Goal: Task Accomplishment & Management: Manage account settings

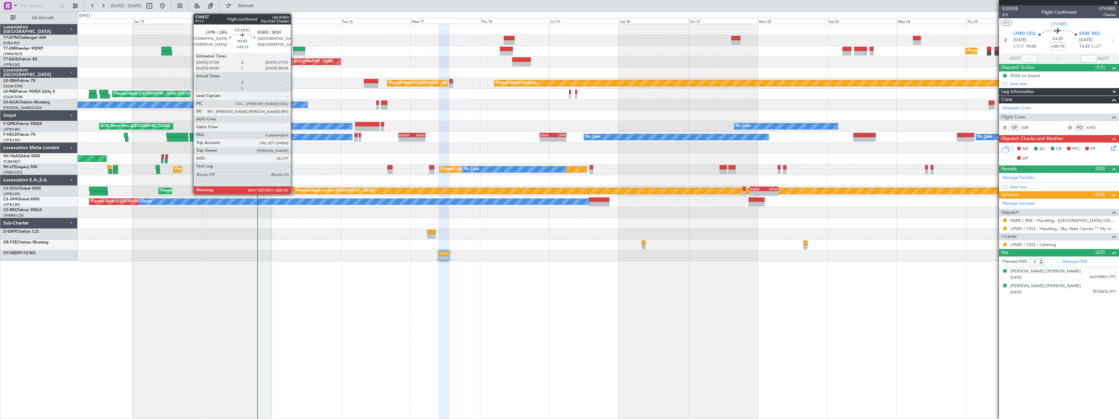
click at [294, 189] on div at bounding box center [293, 189] width 3 height 5
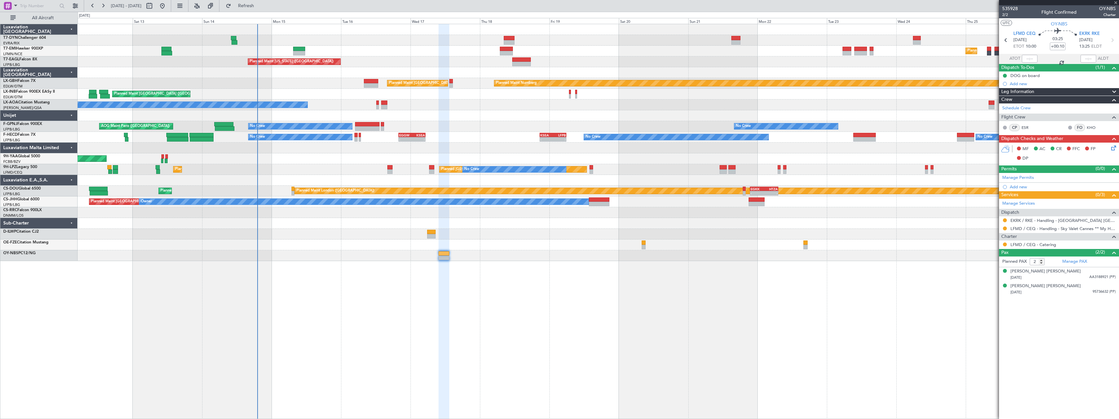
type input "+00:15"
type input "0"
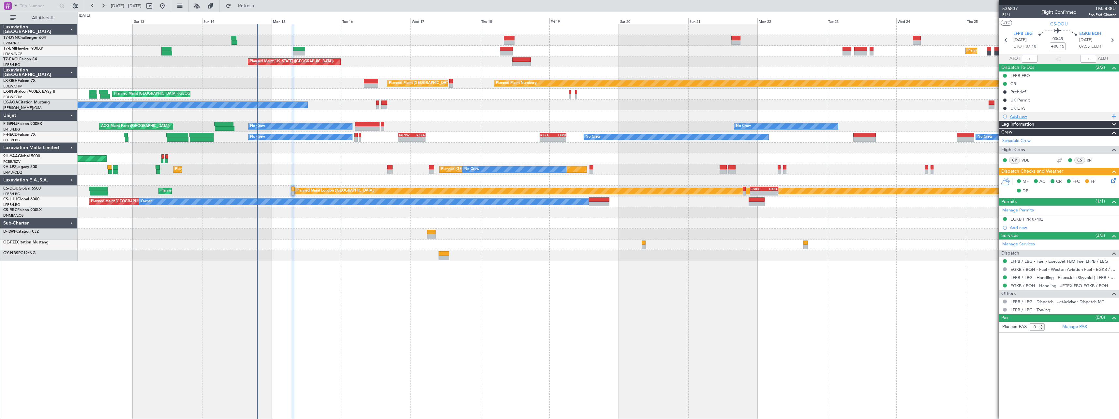
click at [1029, 119] on div "Add new" at bounding box center [1059, 116] width 120 height 8
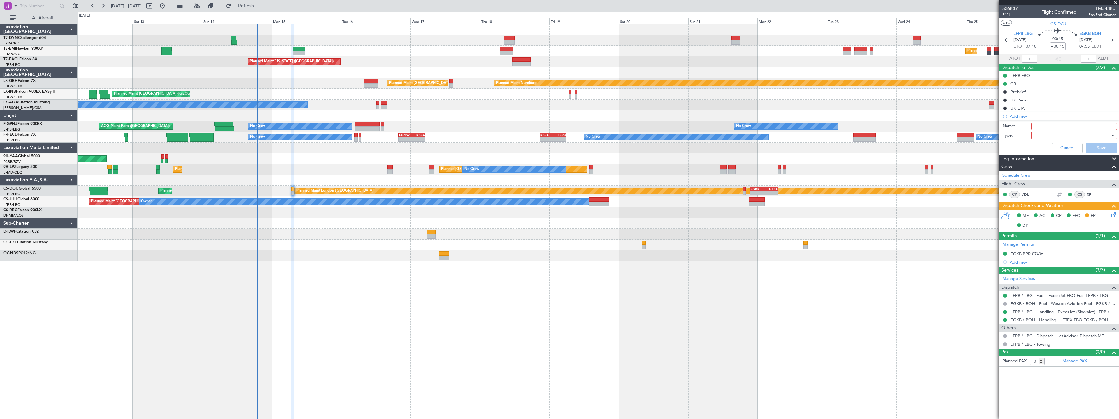
click at [1045, 128] on input "Name:" at bounding box center [1074, 126] width 86 height 7
type input "GAR"
click at [1044, 136] on div at bounding box center [1072, 135] width 76 height 10
click at [1037, 149] on span "Generic" at bounding box center [1071, 149] width 80 height 10
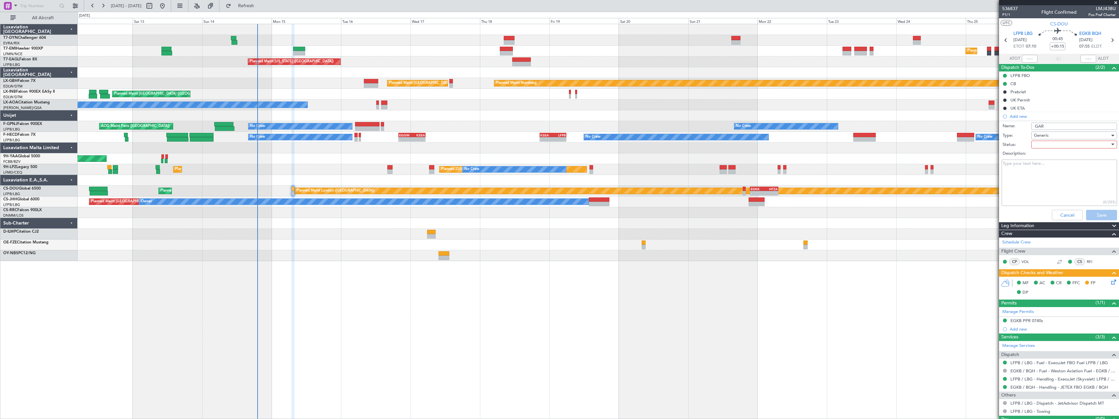
click at [1040, 143] on div at bounding box center [1072, 145] width 76 height 10
click at [1035, 177] on span "Completed" at bounding box center [1071, 177] width 76 height 10
click at [1094, 218] on button "Save" at bounding box center [1101, 215] width 31 height 10
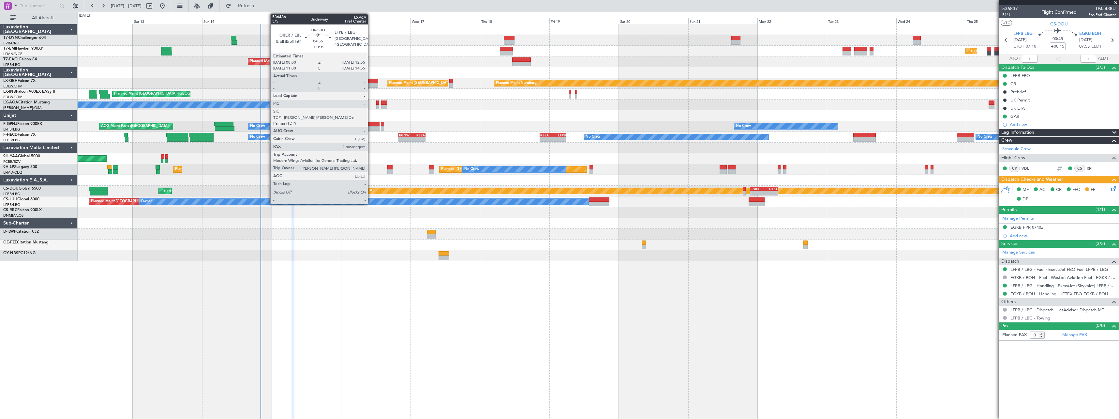
click at [371, 80] on div at bounding box center [371, 81] width 14 height 5
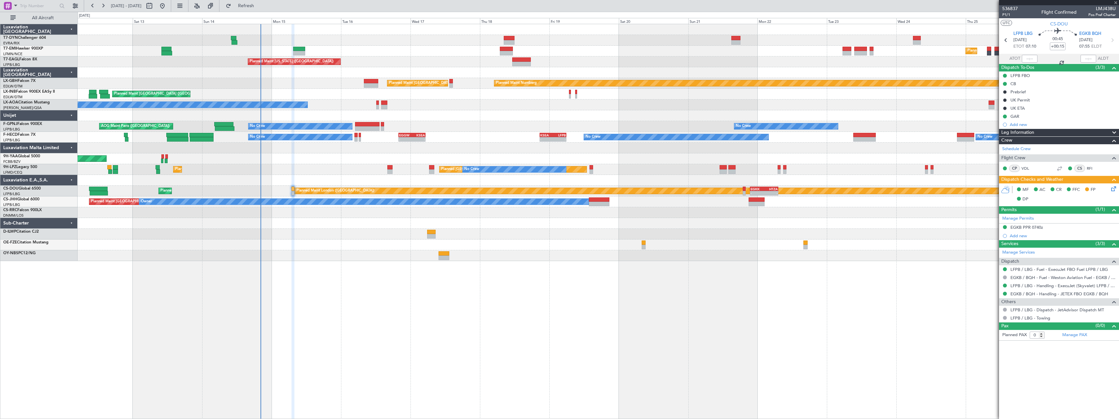
type input "+00:35"
type input "2"
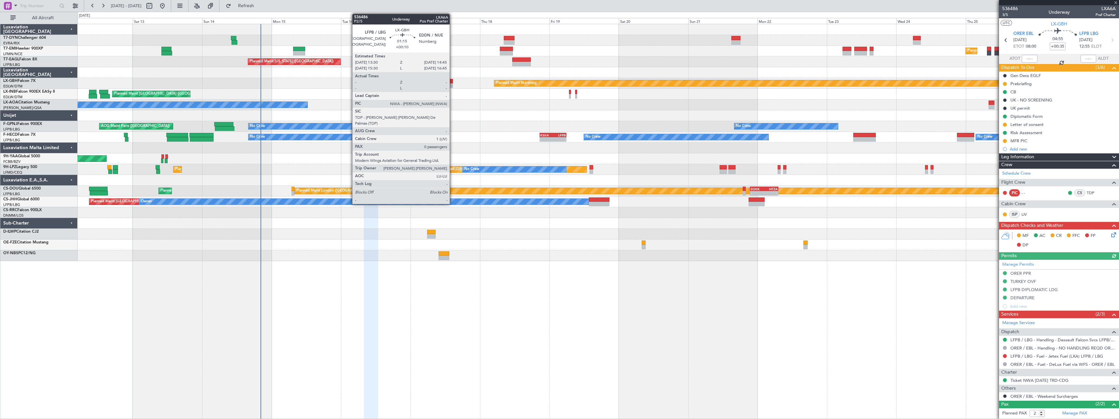
click at [453, 82] on div at bounding box center [451, 81] width 4 height 5
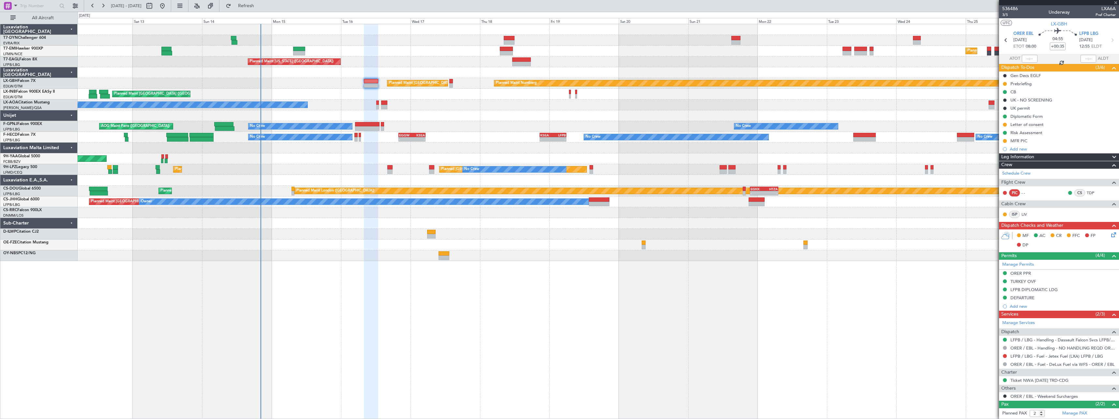
type input "+00:10"
type input "0"
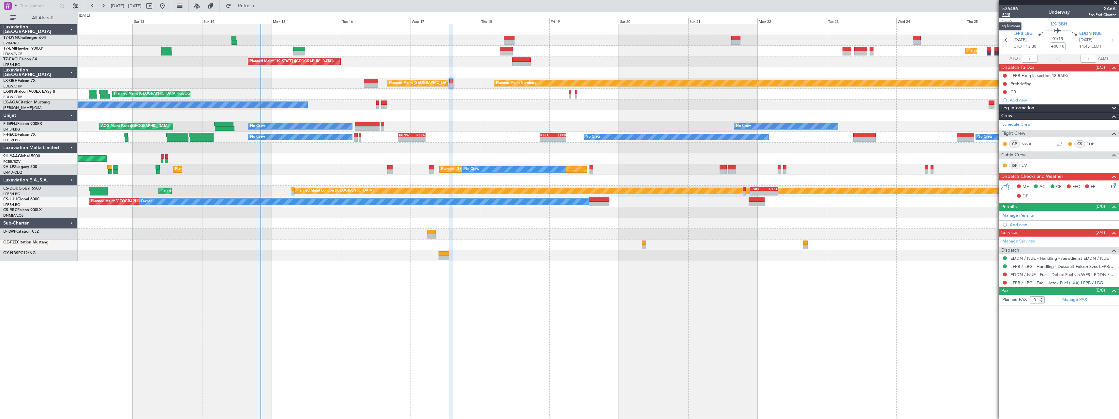
click at [1008, 17] on span "P2/5" at bounding box center [1010, 15] width 16 height 6
click at [1045, 268] on link "LFPB / LBG - Handling - Dassault Falcon Svcs LFPB/LBG" at bounding box center [1063, 266] width 105 height 6
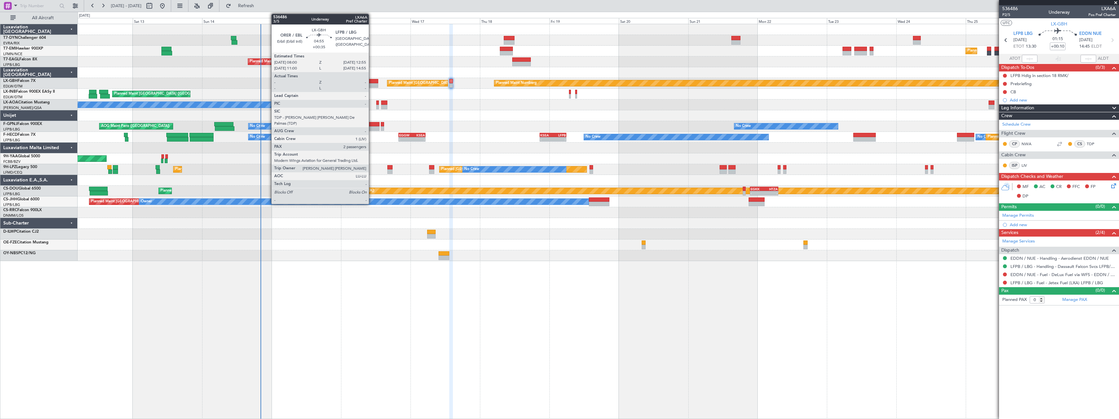
click at [371, 81] on div at bounding box center [371, 81] width 14 height 5
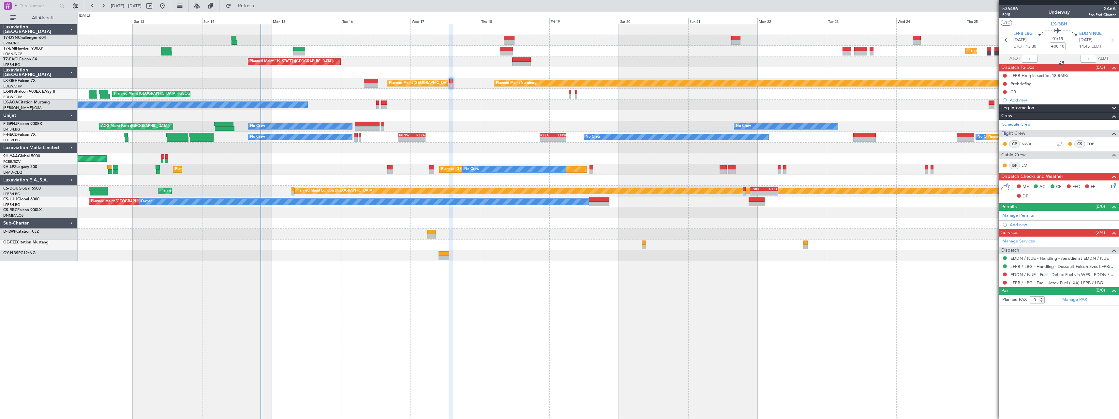
type input "+00:35"
type input "2"
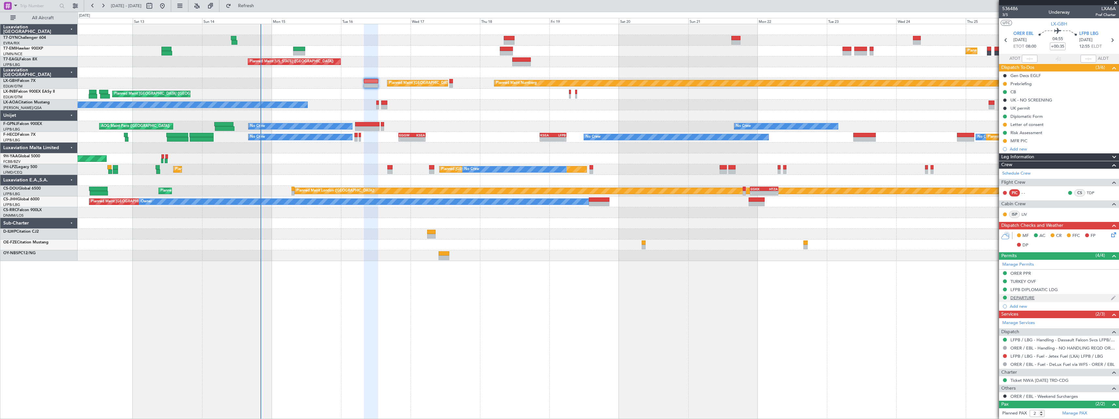
scroll to position [29, 0]
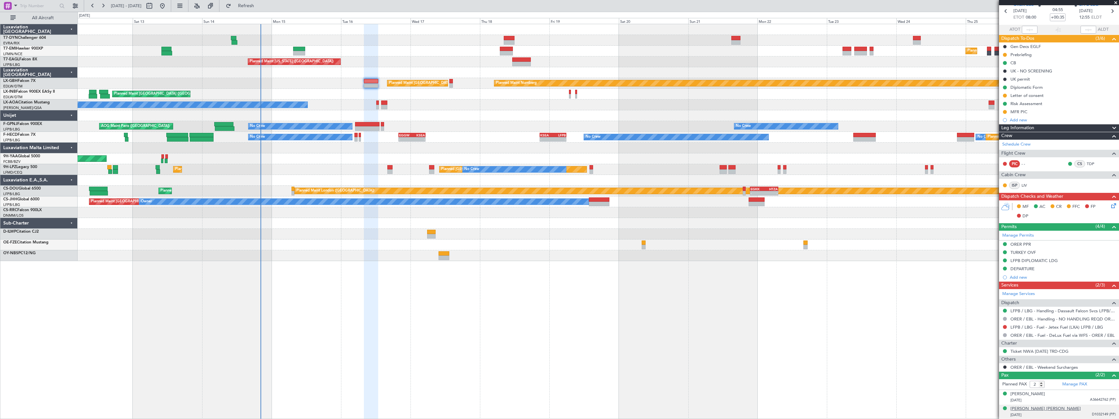
click at [1056, 407] on div "[PERSON_NAME] [PERSON_NAME]" at bounding box center [1046, 408] width 70 height 7
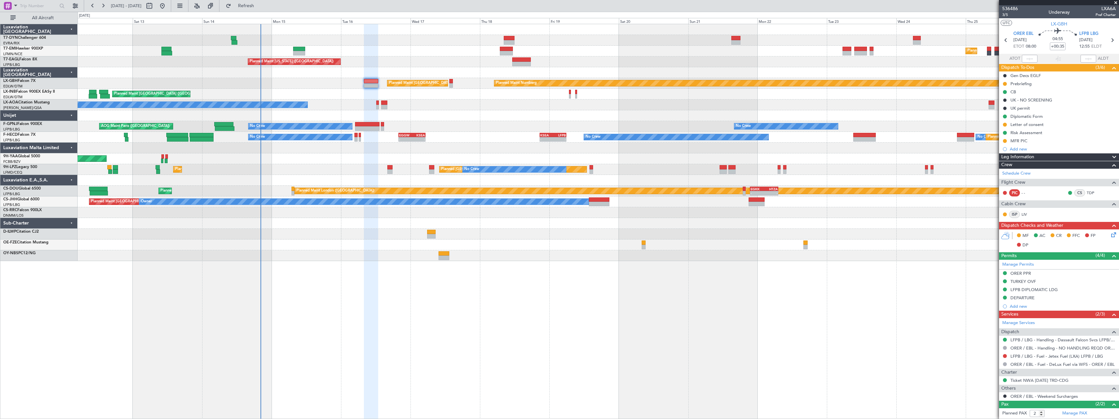
click at [1110, 235] on icon at bounding box center [1112, 233] width 5 height 5
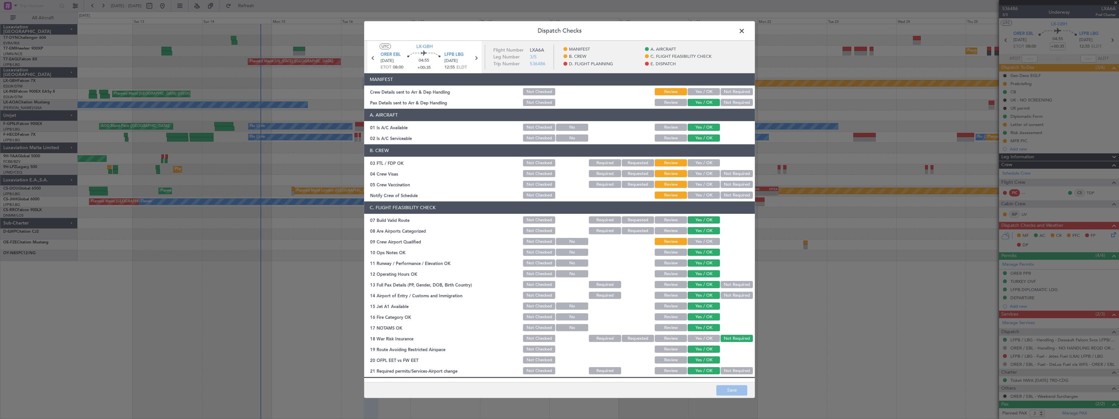
click at [690, 87] on div "Yes / OK" at bounding box center [703, 91] width 33 height 9
click at [694, 93] on button "Yes / OK" at bounding box center [704, 91] width 32 height 7
click at [742, 398] on div "Dispatch Checks UTC LX-GBH ORER EBL 16/09/2025 ETOT 08:00 04:55 +00:35 LFPB LBG…" at bounding box center [559, 209] width 1119 height 419
click at [741, 388] on button "Save" at bounding box center [731, 390] width 31 height 10
click at [745, 30] on span at bounding box center [745, 32] width 0 height 13
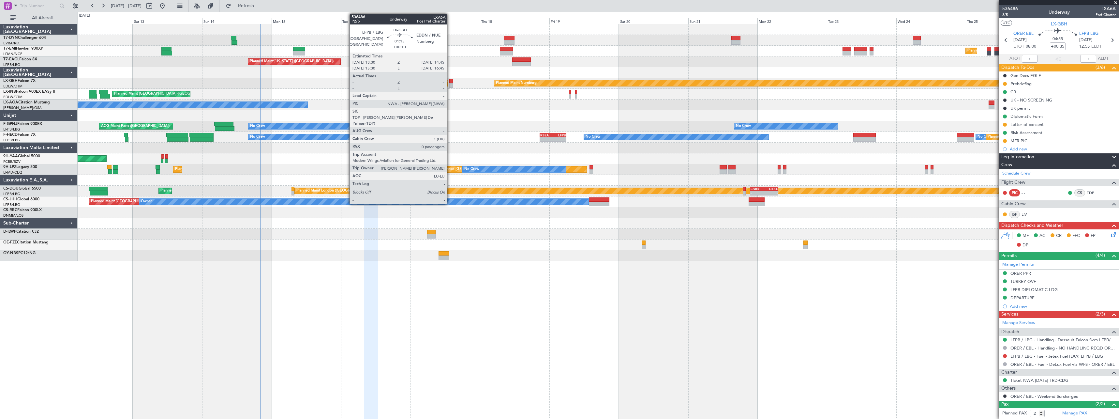
click at [450, 84] on div at bounding box center [451, 85] width 4 height 5
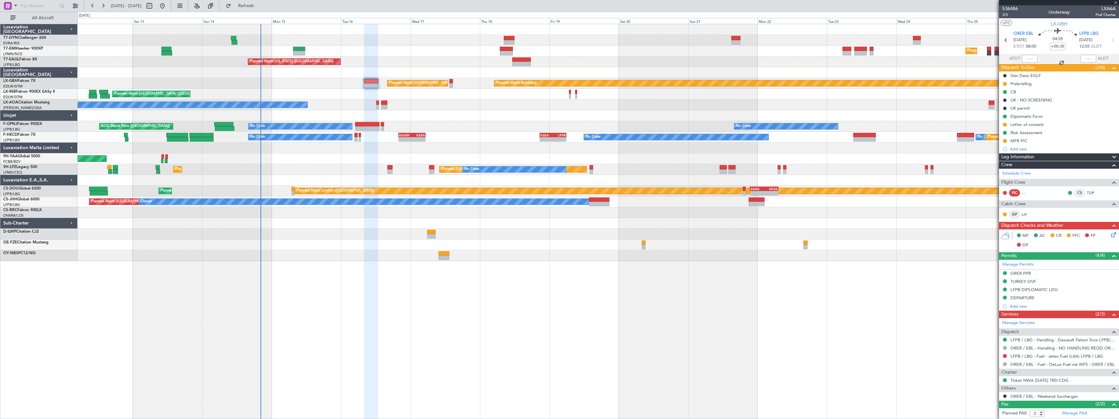
type input "+00:10"
type input "0"
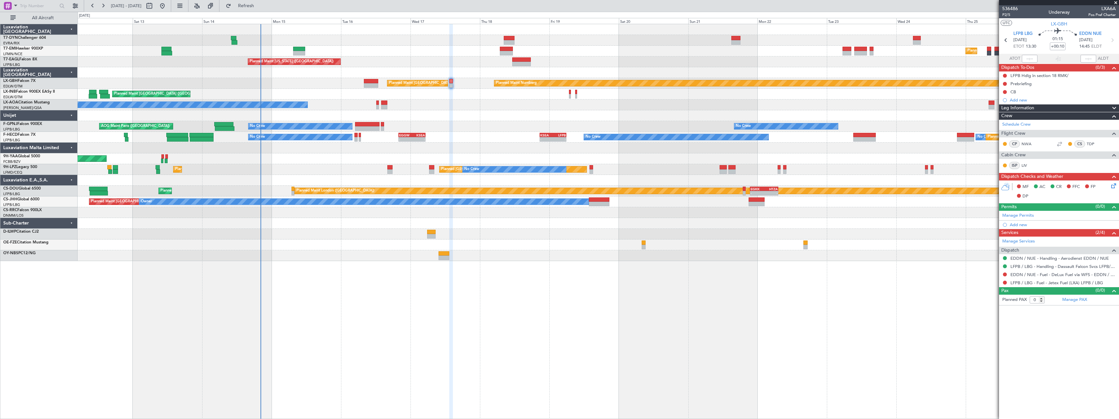
click at [1112, 186] on icon at bounding box center [1112, 184] width 5 height 5
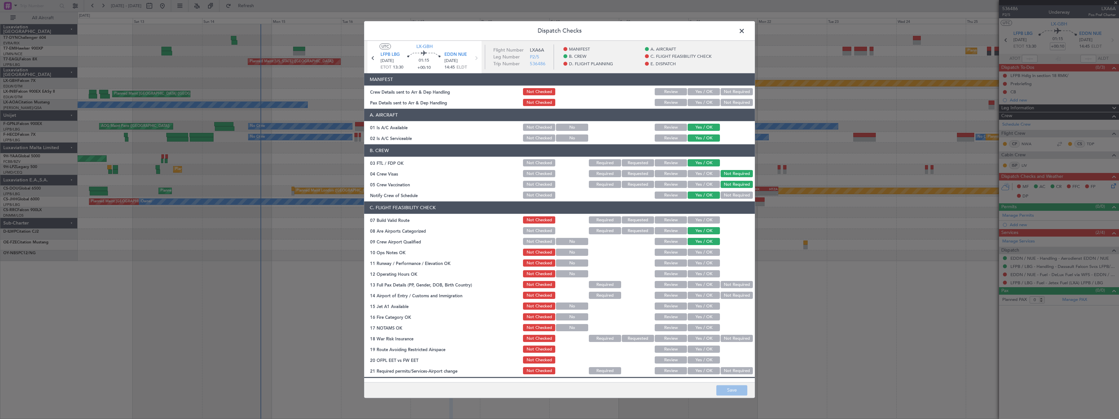
click at [695, 89] on button "Yes / OK" at bounding box center [704, 91] width 32 height 7
click at [747, 101] on button "Not Required" at bounding box center [737, 102] width 32 height 7
click at [736, 389] on button "Save" at bounding box center [731, 390] width 31 height 10
click at [745, 29] on span at bounding box center [745, 32] width 0 height 13
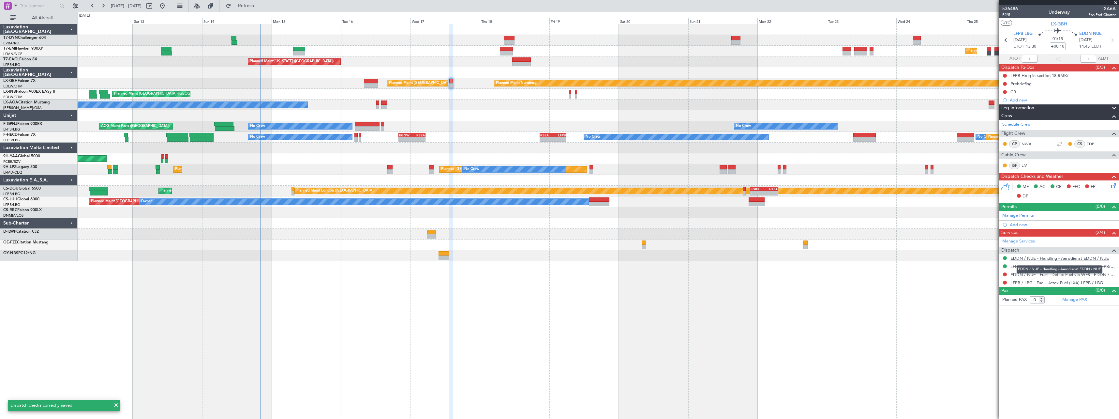
click at [1026, 260] on link "EDDN / NUE - Handling - Aerodienst EDDN / NUE" at bounding box center [1060, 258] width 98 height 6
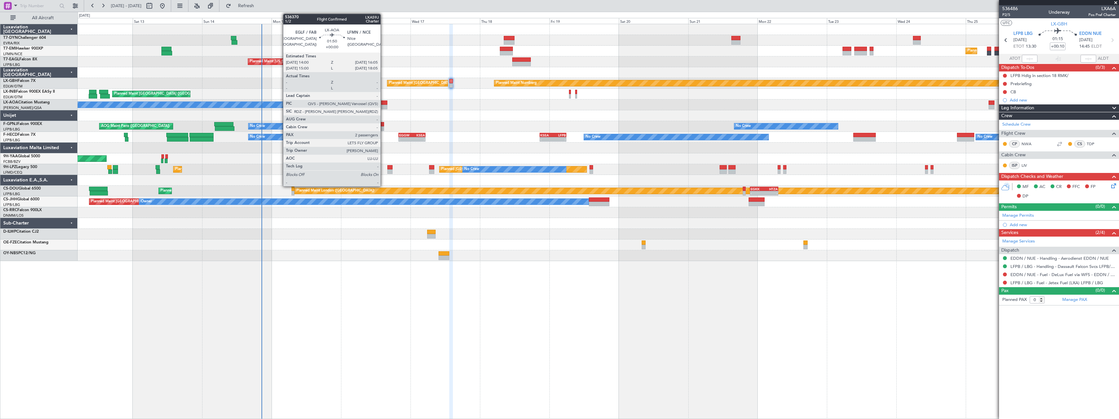
click at [383, 103] on div at bounding box center [384, 102] width 6 height 5
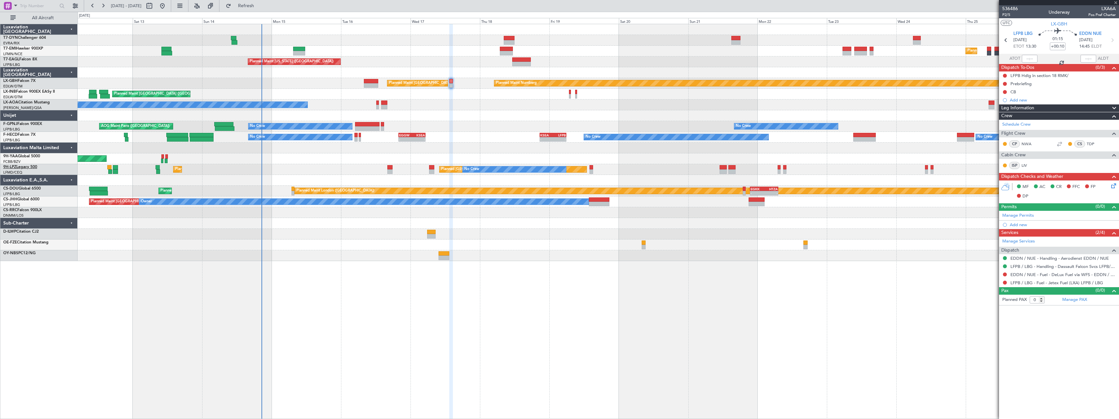
type input "2"
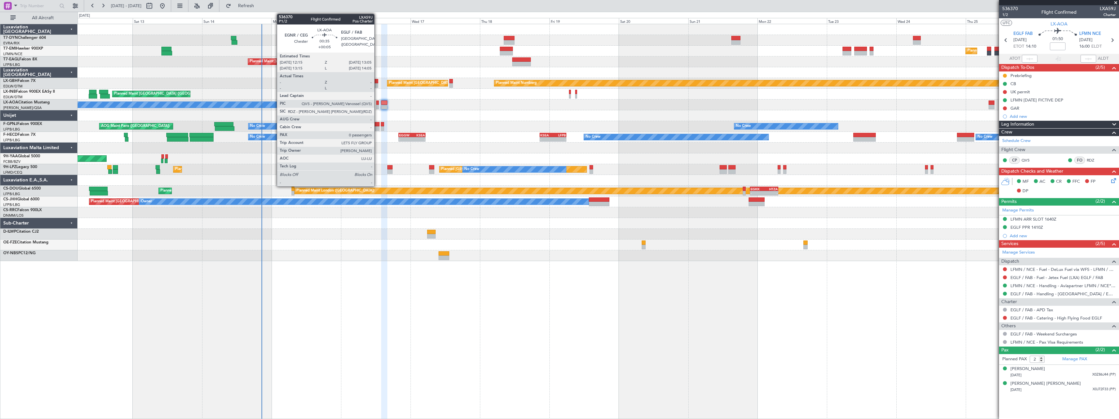
click at [377, 103] on div at bounding box center [377, 102] width 3 height 5
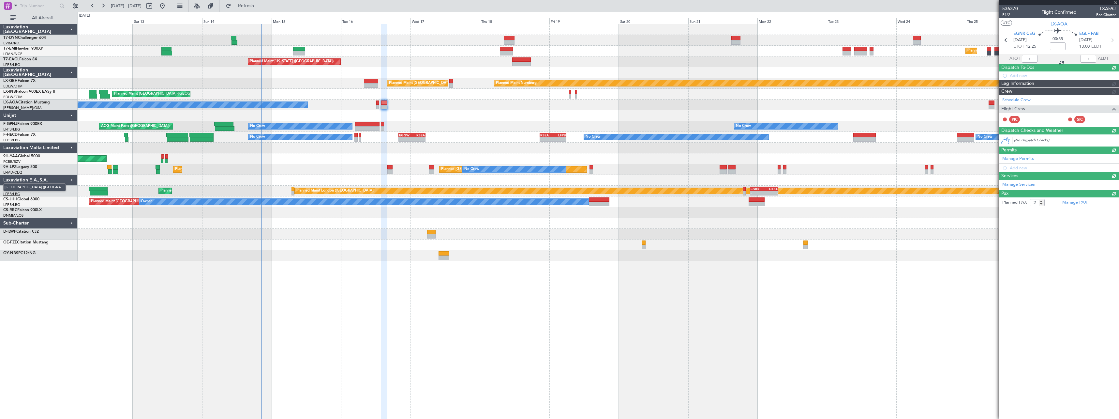
type input "+00:05"
type input "0"
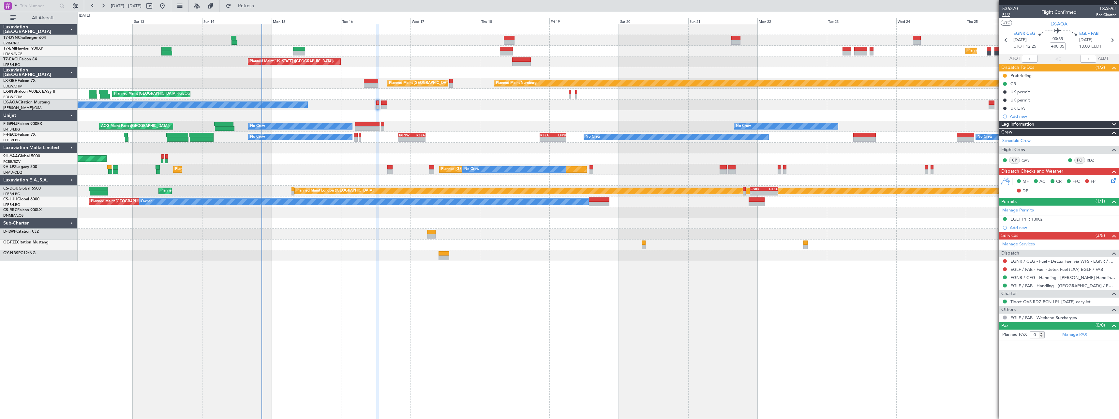
click at [1005, 16] on span "P1/2" at bounding box center [1010, 15] width 16 height 6
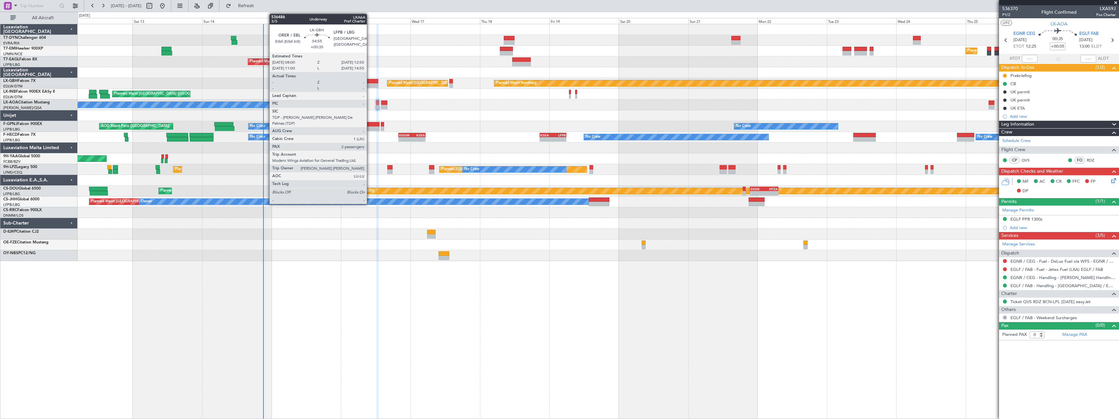
click at [370, 83] on div at bounding box center [371, 81] width 14 height 5
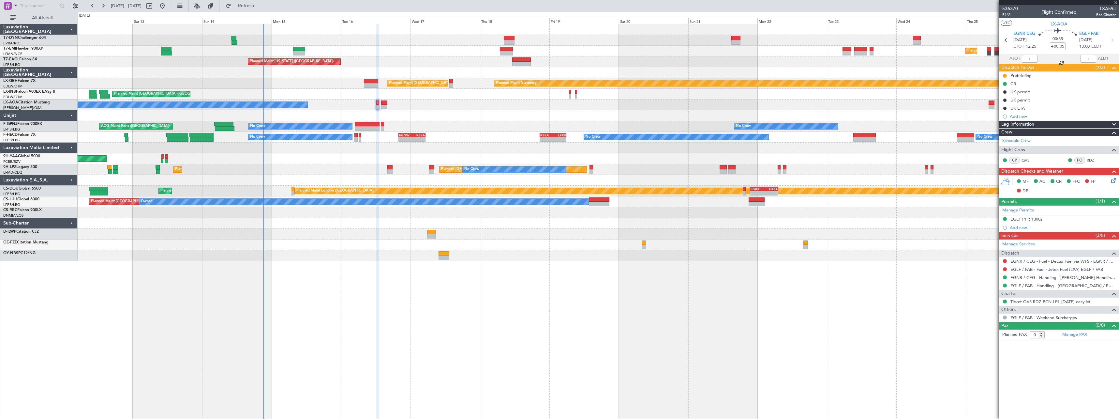
type input "+00:35"
type input "2"
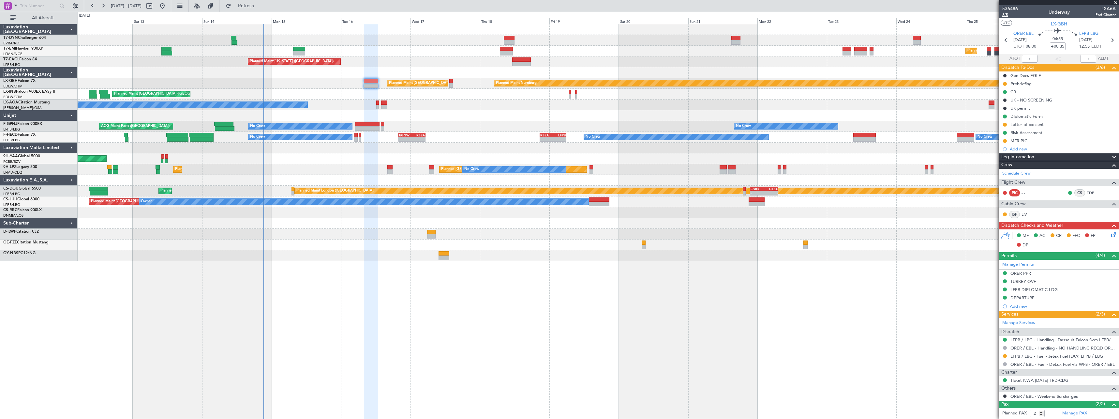
click at [1007, 16] on span "3/5" at bounding box center [1010, 15] width 16 height 6
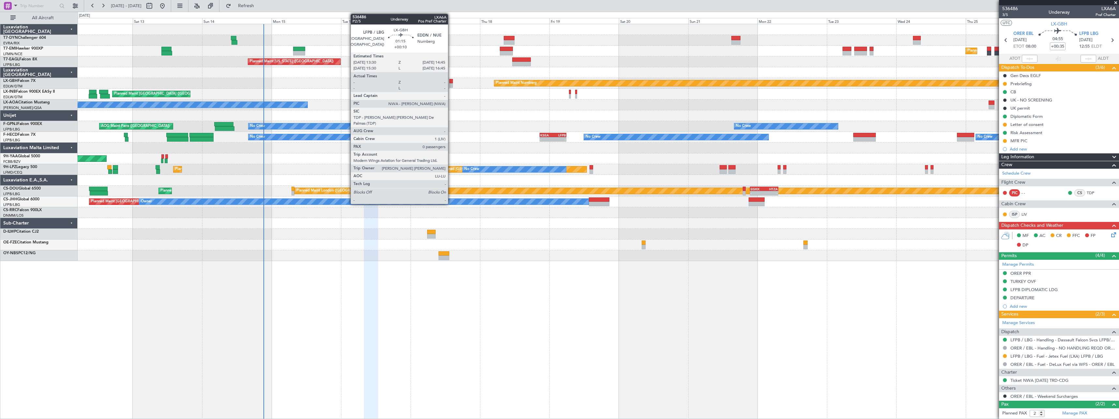
click at [451, 82] on div at bounding box center [451, 81] width 4 height 5
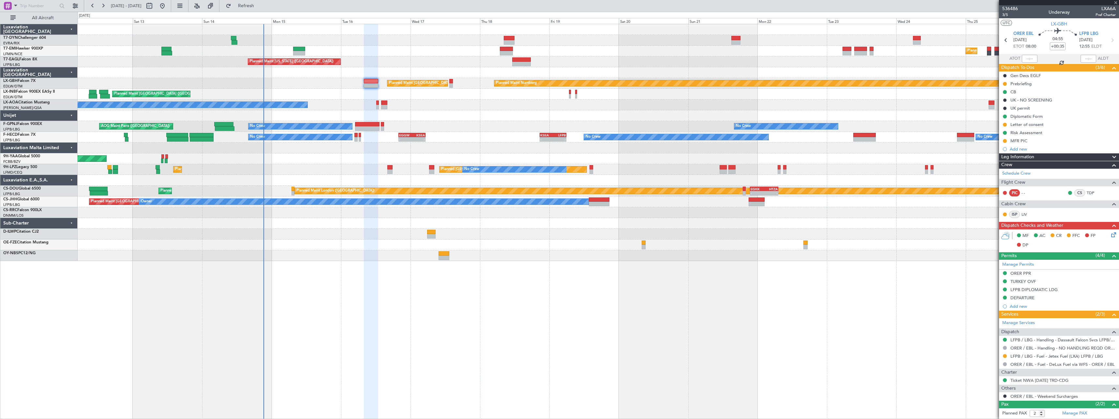
type input "+00:10"
type input "0"
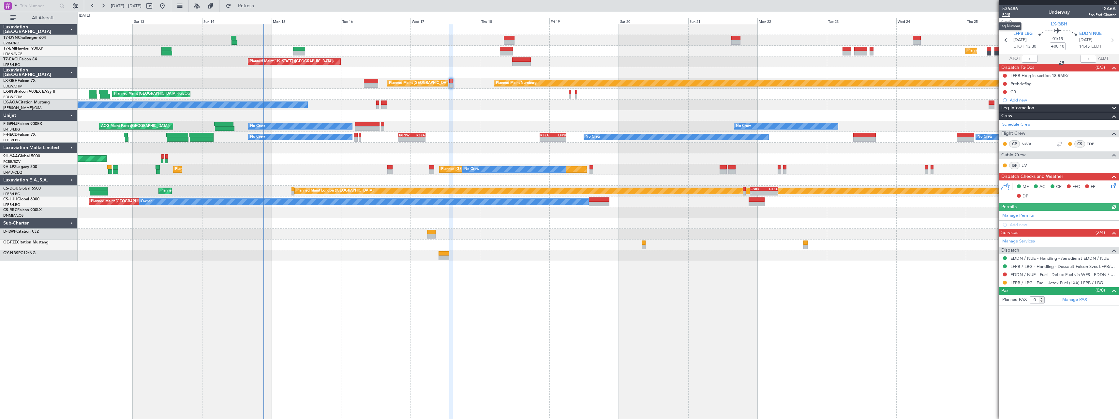
click at [1006, 14] on span "P2/5" at bounding box center [1010, 15] width 16 height 6
click at [1035, 280] on link "LFPB / LBG - Fuel - Jetex Fuel (LXA) LFPB / LBG" at bounding box center [1057, 283] width 93 height 6
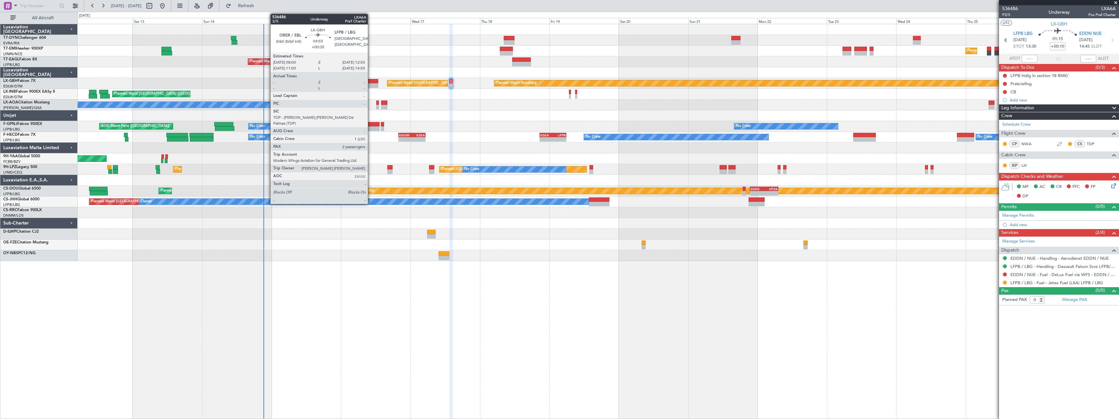
click at [371, 80] on div at bounding box center [371, 81] width 14 height 5
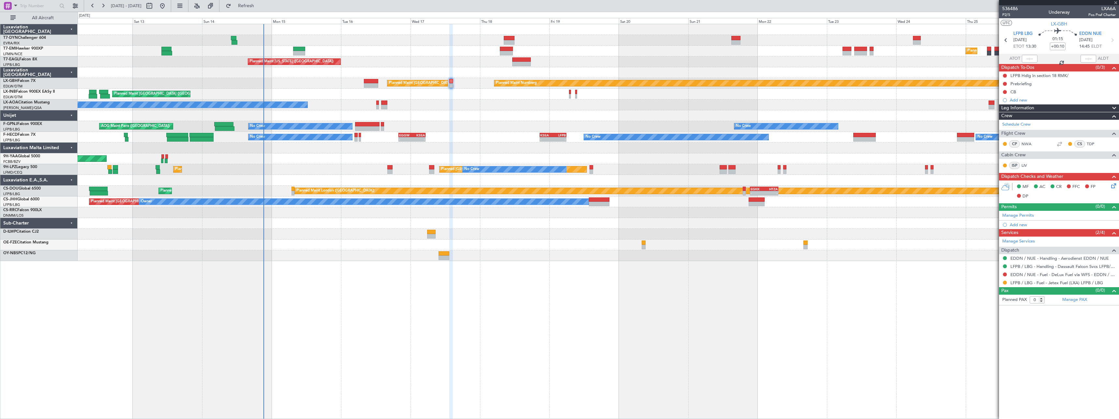
type input "+00:35"
type input "2"
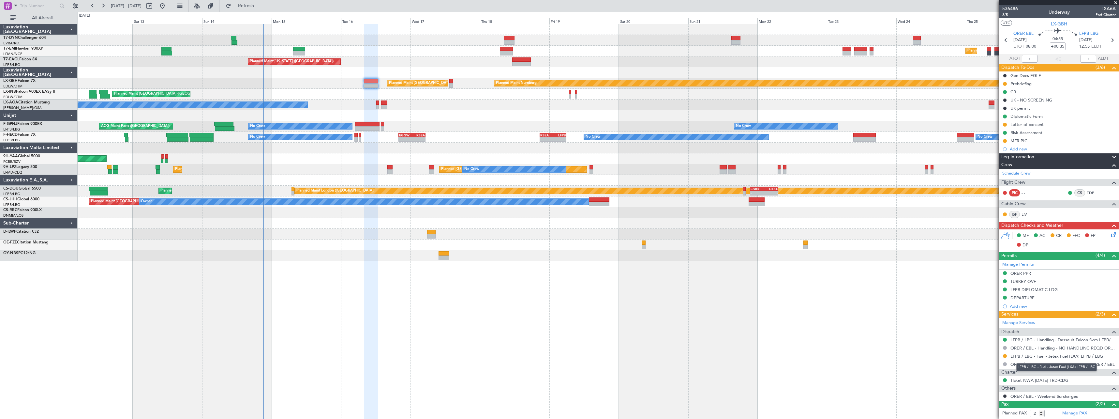
click at [1043, 357] on link "LFPB / LBG - Fuel - Jetex Fuel (LXA) LFPB / LBG" at bounding box center [1057, 356] width 93 height 6
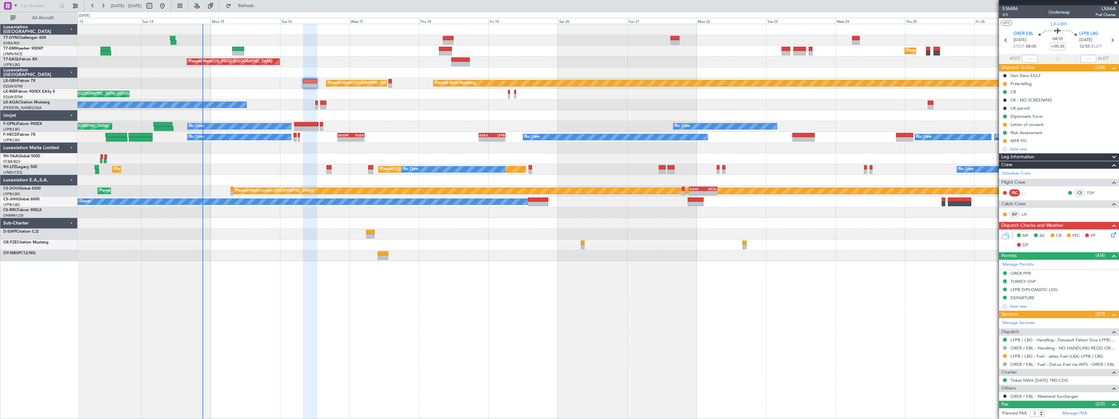
click at [375, 106] on div "No Crew Chester" at bounding box center [598, 104] width 1041 height 11
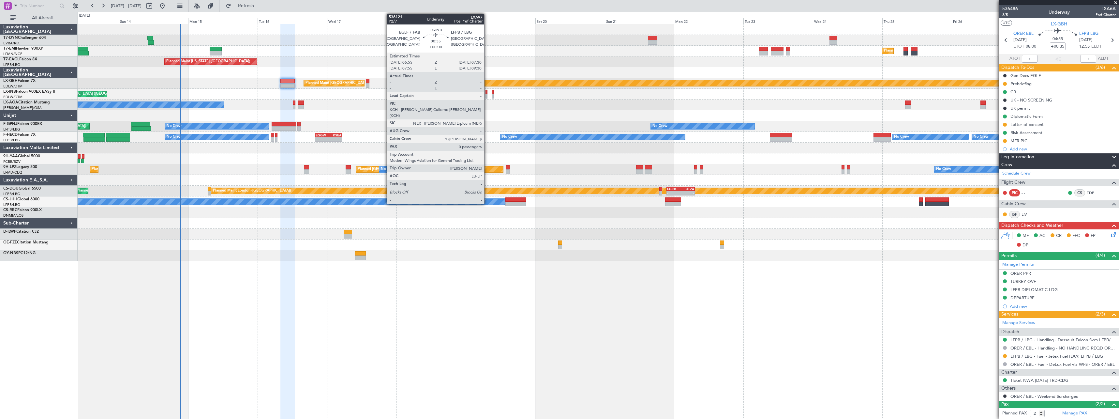
click at [487, 92] on div at bounding box center [487, 92] width 2 height 5
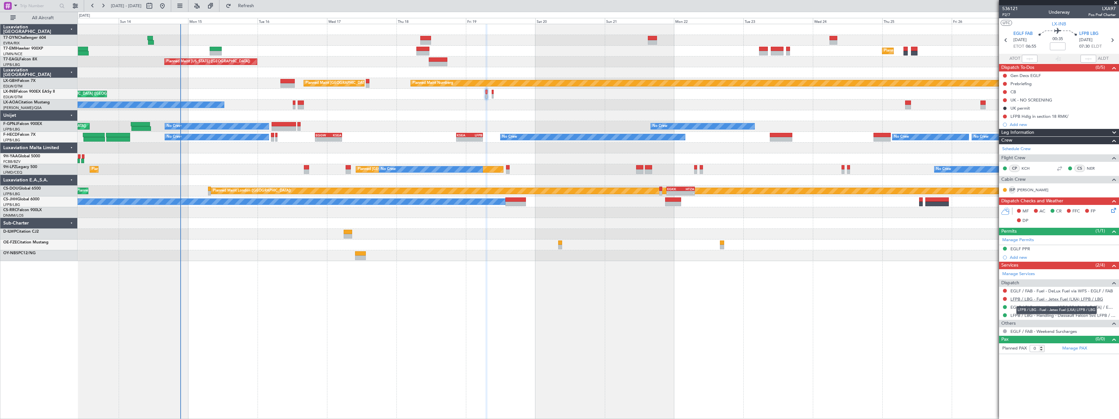
click at [1056, 299] on link "LFPB / LBG - Fuel - Jetex Fuel (LXA) LFPB / LBG" at bounding box center [1057, 299] width 93 height 6
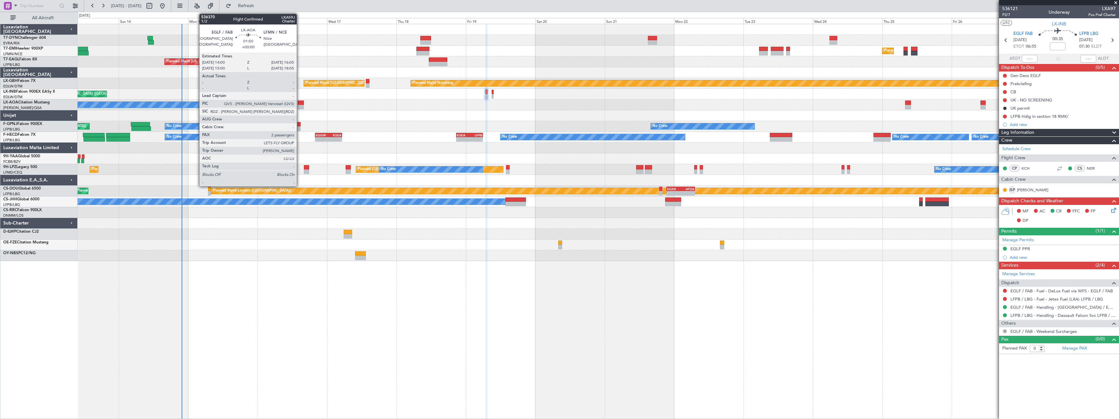
click at [300, 102] on div at bounding box center [301, 102] width 6 height 5
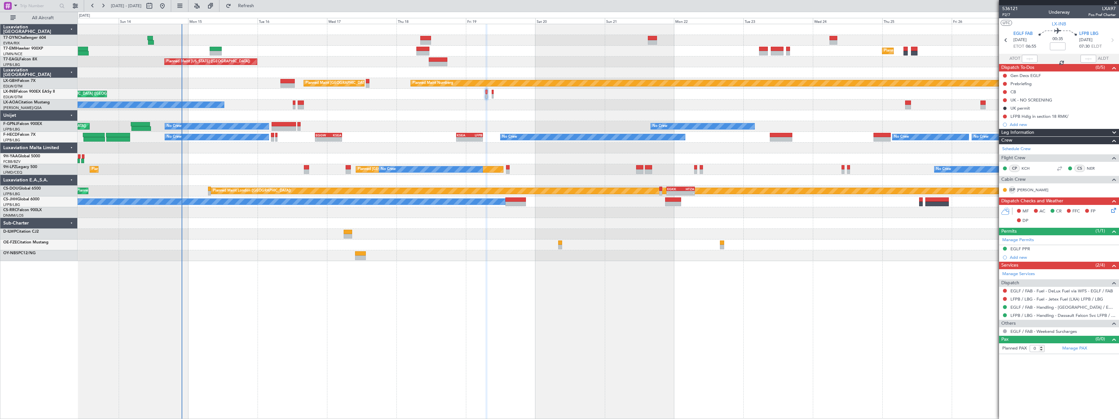
type input "2"
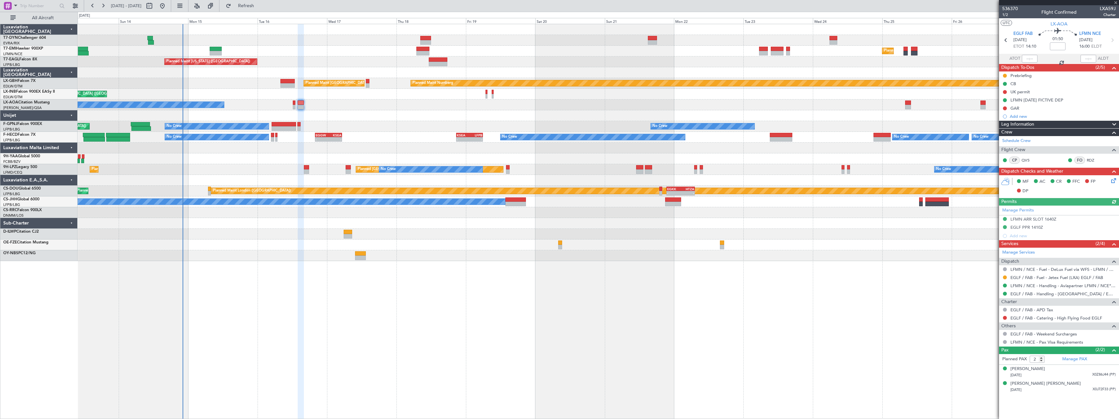
click at [395, 98] on div "Planned Maint [GEOGRAPHIC_DATA] ([GEOGRAPHIC_DATA])" at bounding box center [598, 94] width 1041 height 11
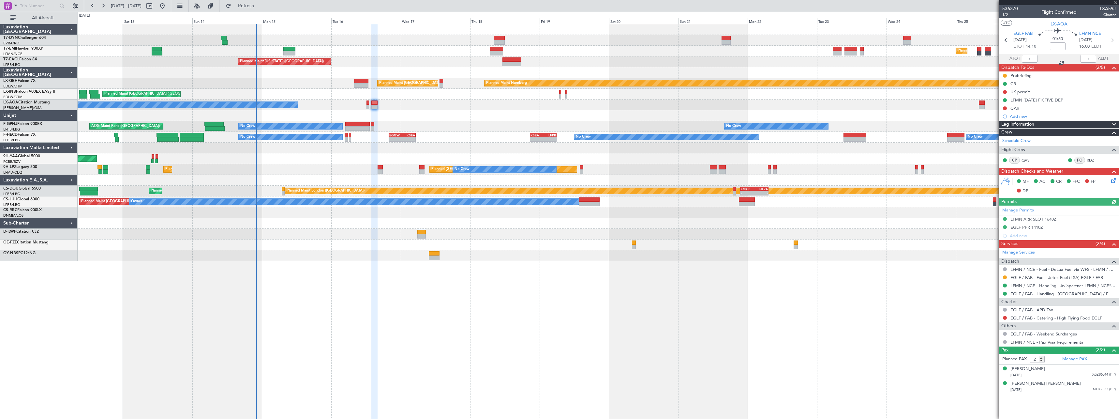
click at [463, 106] on div "No Crew Chester" at bounding box center [598, 104] width 1041 height 11
